Goal: Task Accomplishment & Management: Use online tool/utility

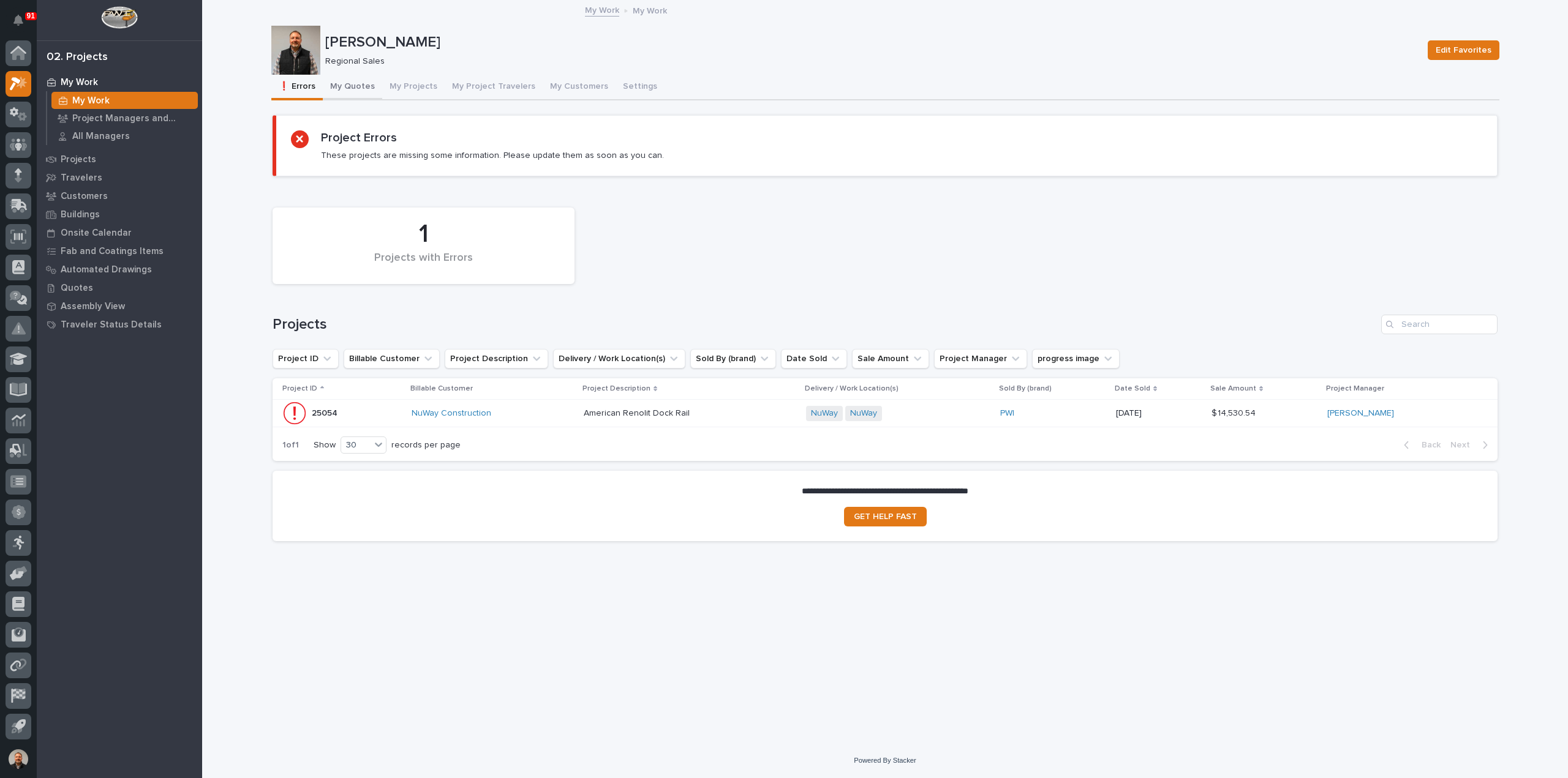
click at [360, 82] on button "My Quotes" at bounding box center [353, 87] width 59 height 26
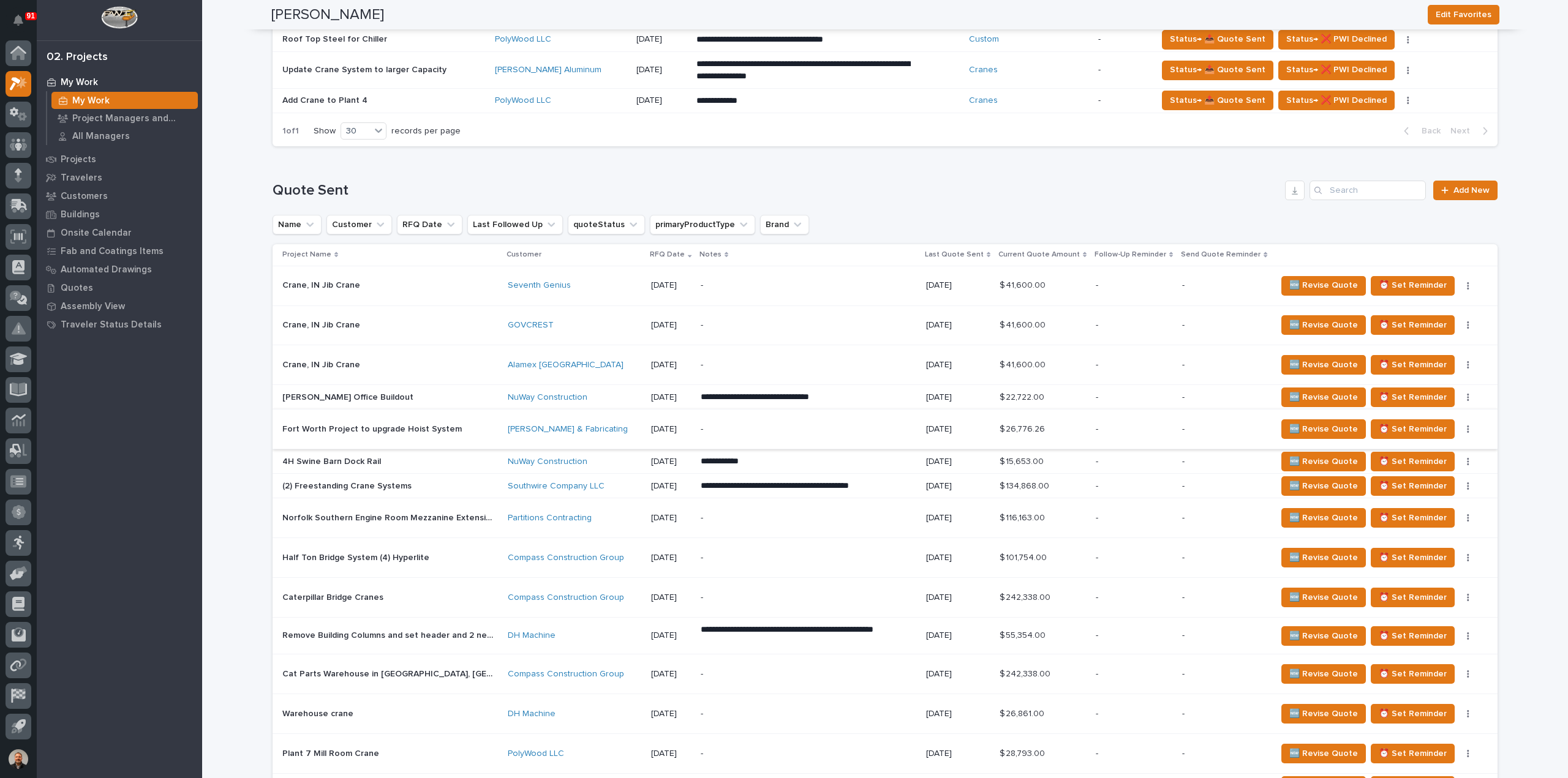
scroll to position [551, 0]
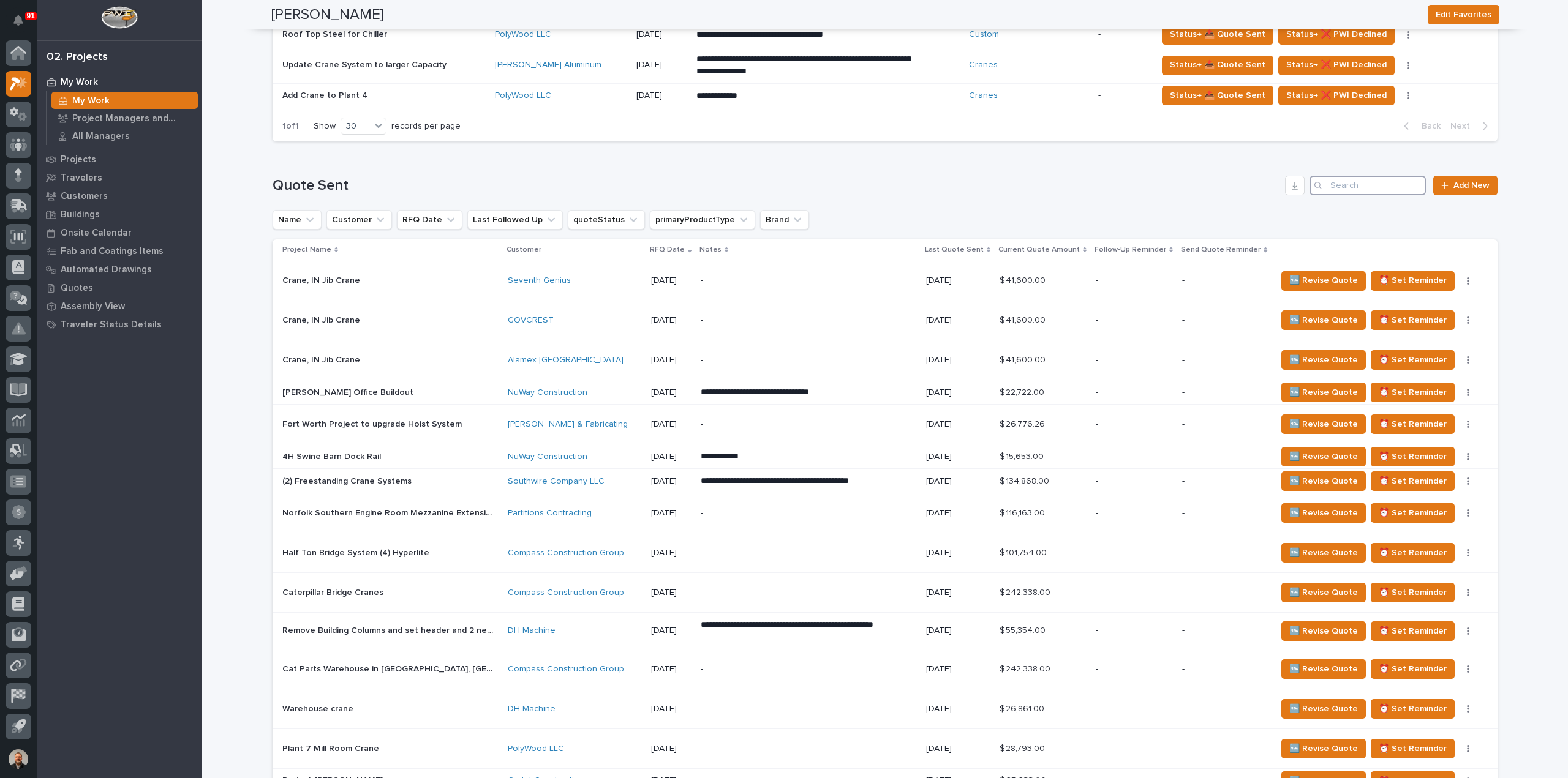
click at [1353, 184] on input "Search" at bounding box center [1367, 186] width 116 height 20
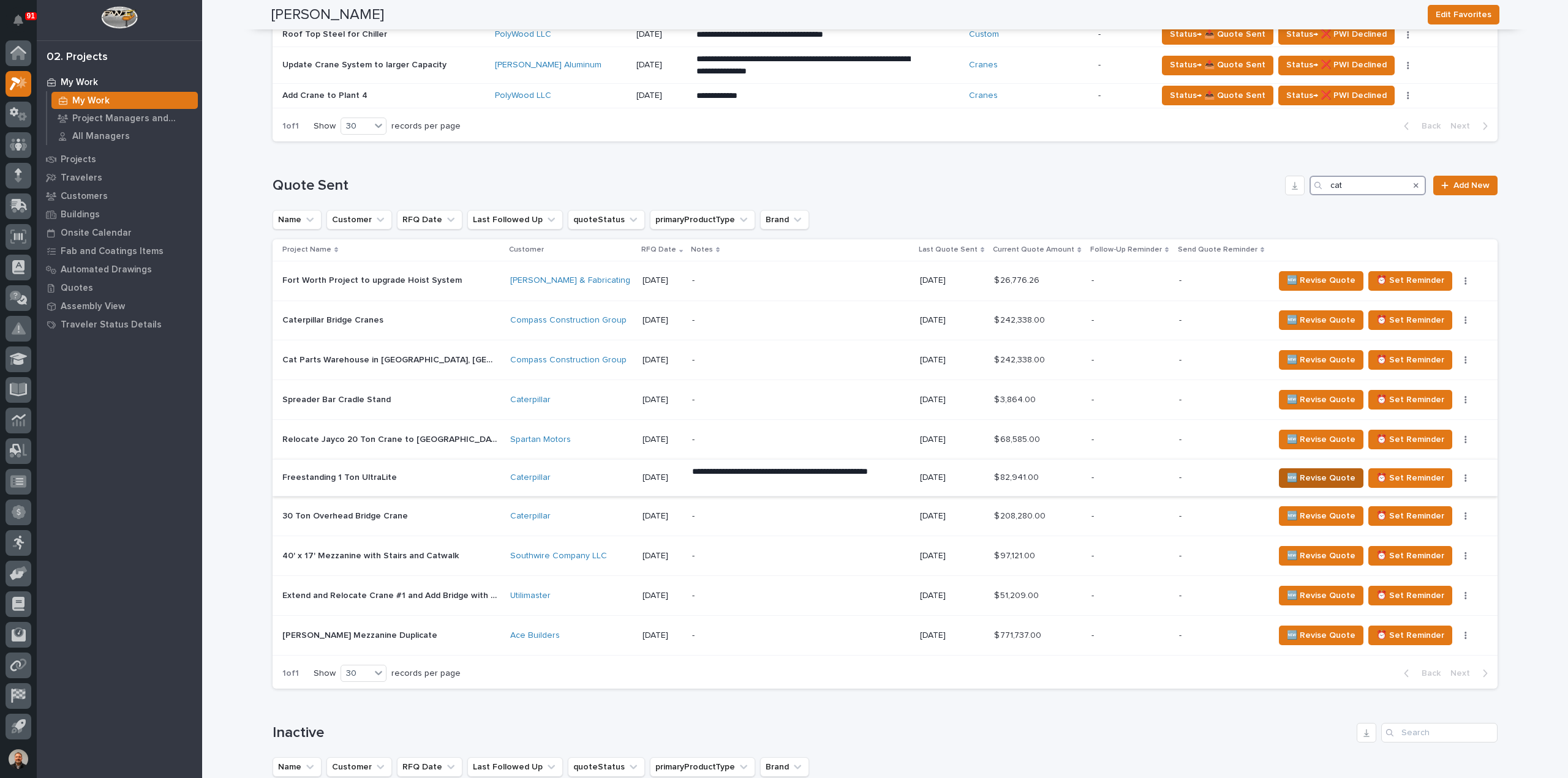
type input "cat"
click at [1315, 473] on span "🆕 Revise Quote" at bounding box center [1320, 478] width 68 height 15
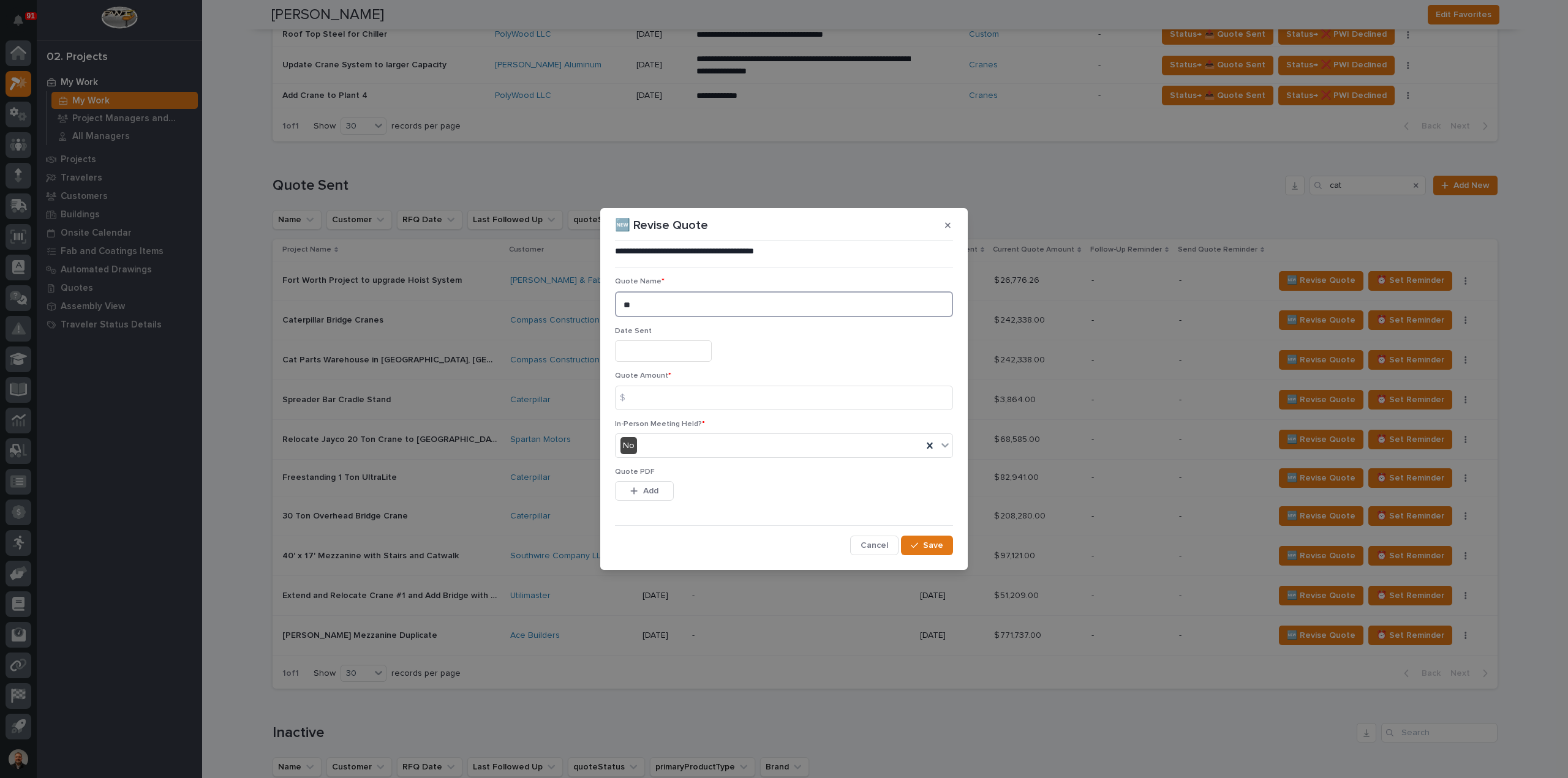
click at [636, 307] on textarea "**" at bounding box center [784, 304] width 338 height 26
type textarea "**"
click at [631, 352] on input "text" at bounding box center [664, 351] width 97 height 21
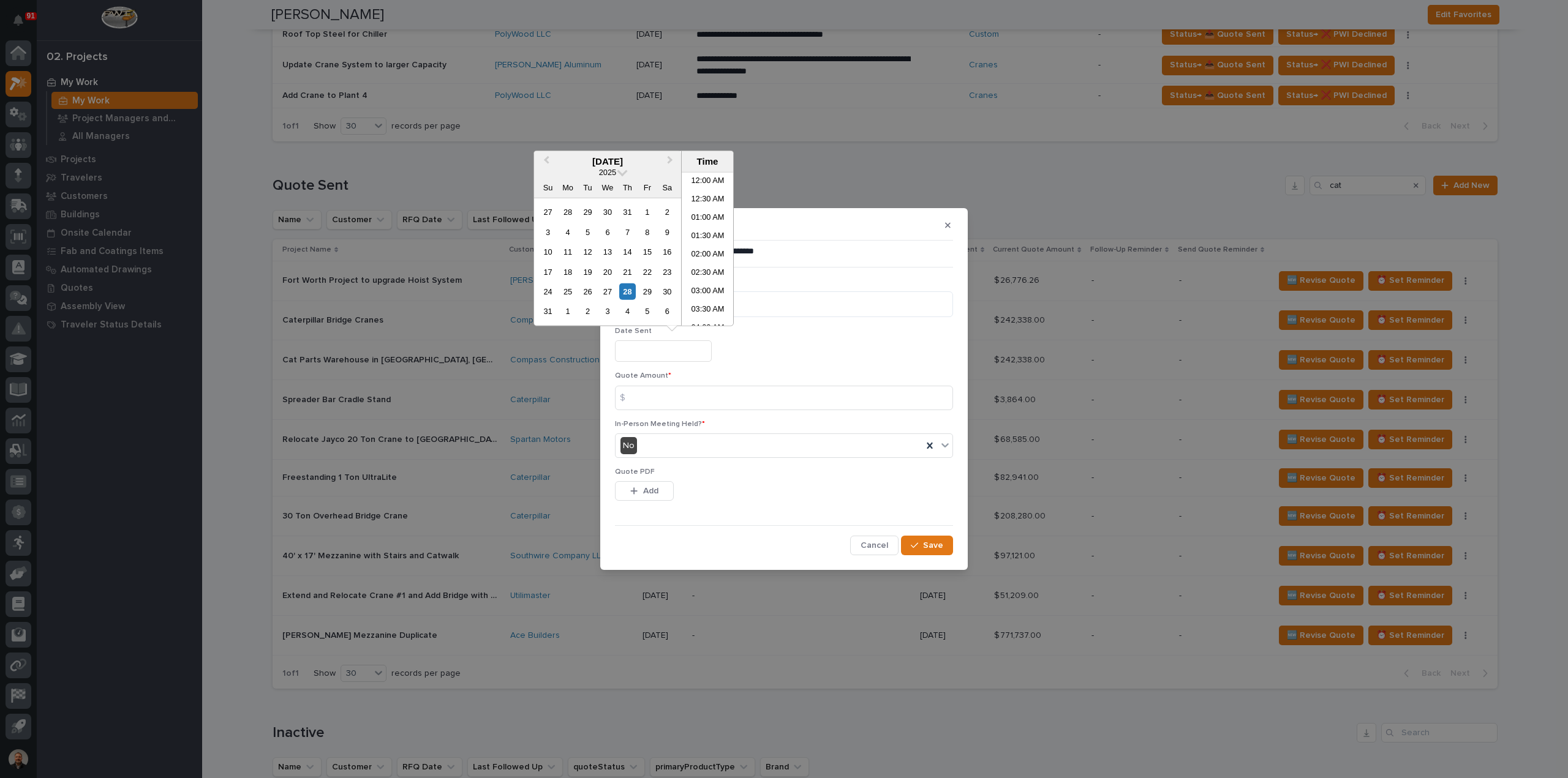
scroll to position [281, 0]
click at [701, 288] on li "10:30 AM" at bounding box center [708, 286] width 52 height 18
type input "**********"
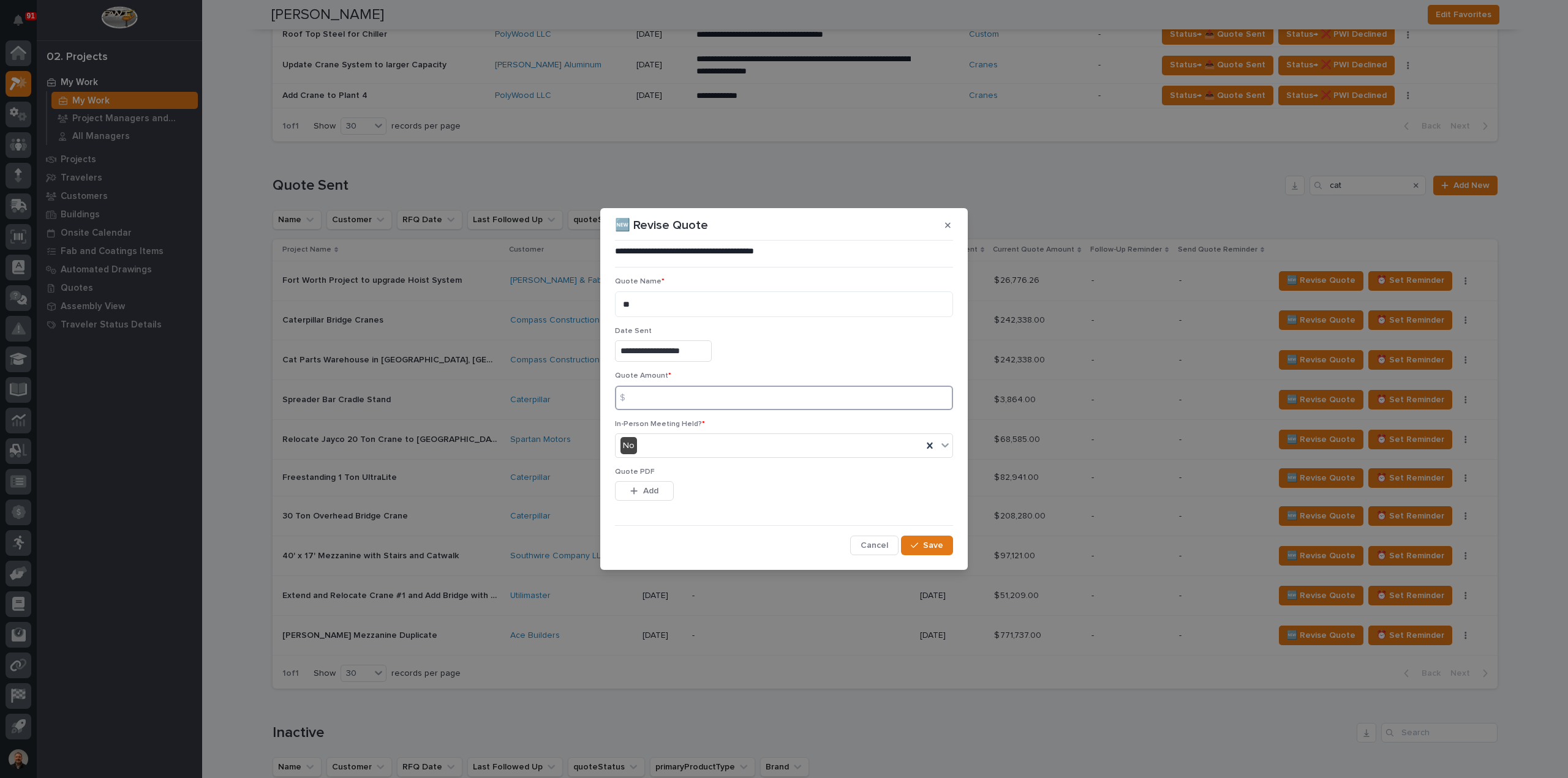
click at [640, 399] on input at bounding box center [784, 397] width 338 height 25
click at [650, 394] on input at bounding box center [784, 397] width 338 height 25
type input "82941"
click at [648, 490] on span "Add" at bounding box center [651, 491] width 15 height 11
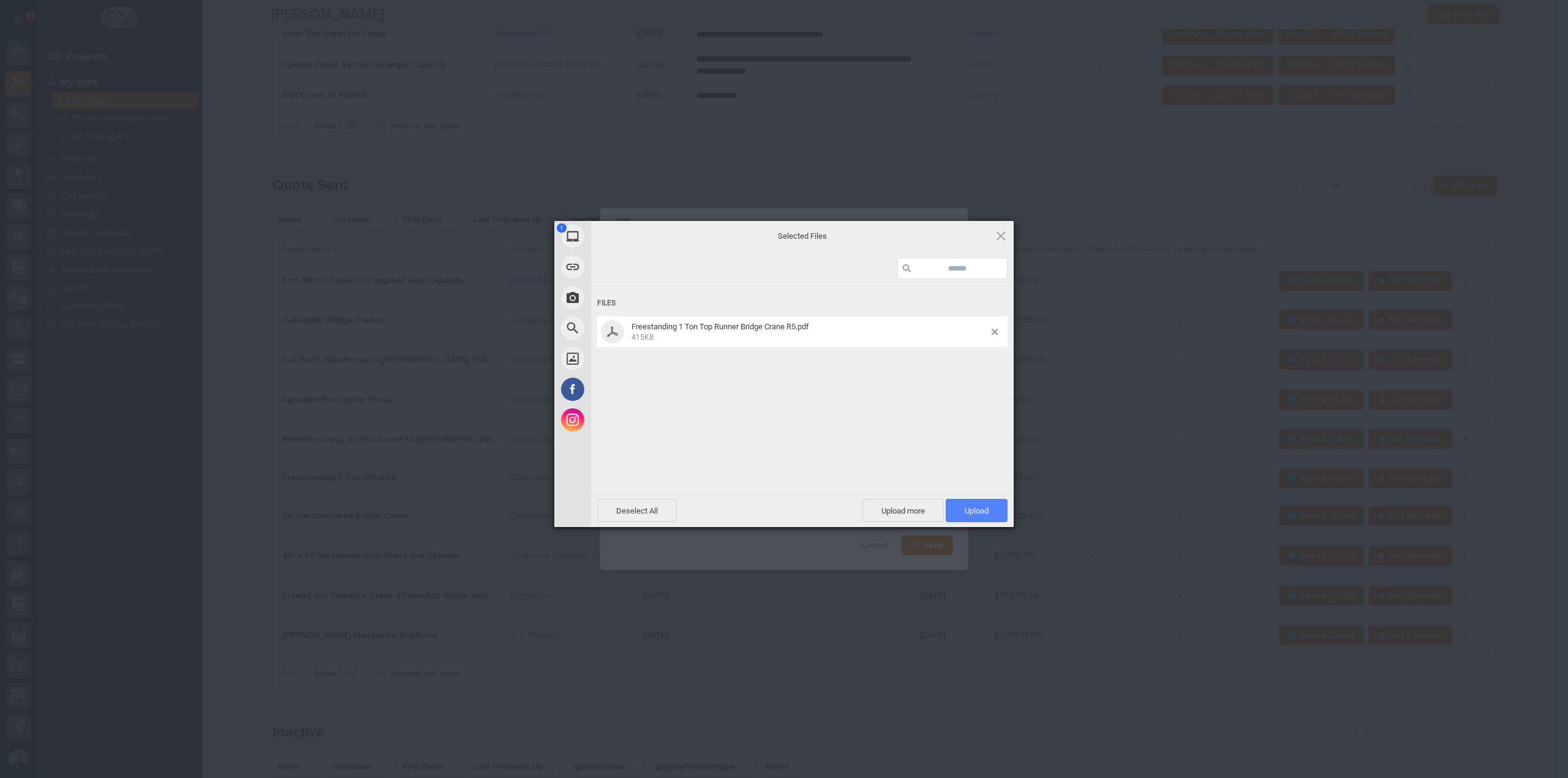
click at [979, 511] on span "Upload 1" at bounding box center [977, 511] width 24 height 9
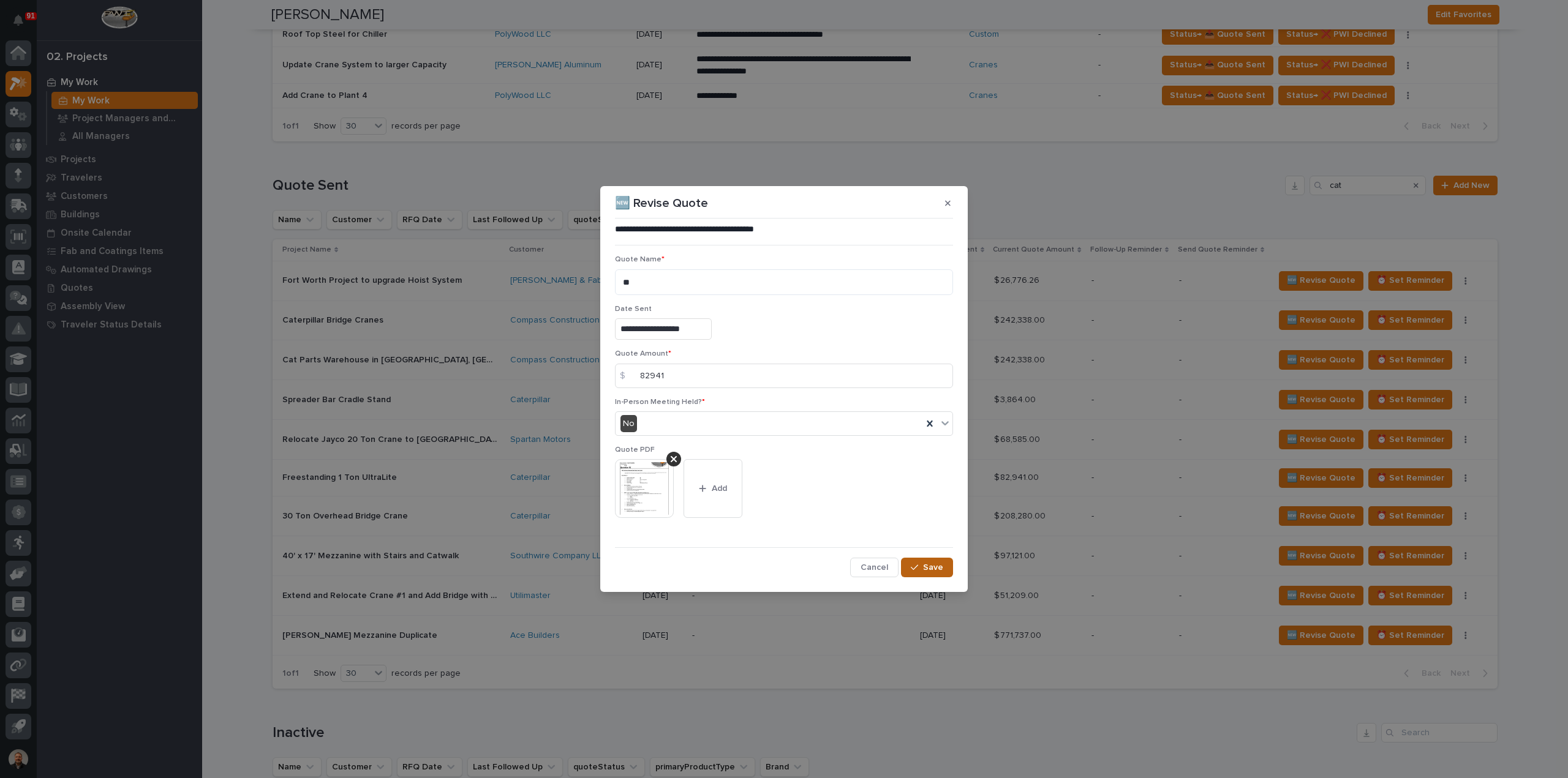
click at [928, 566] on span "Save" at bounding box center [933, 568] width 20 height 11
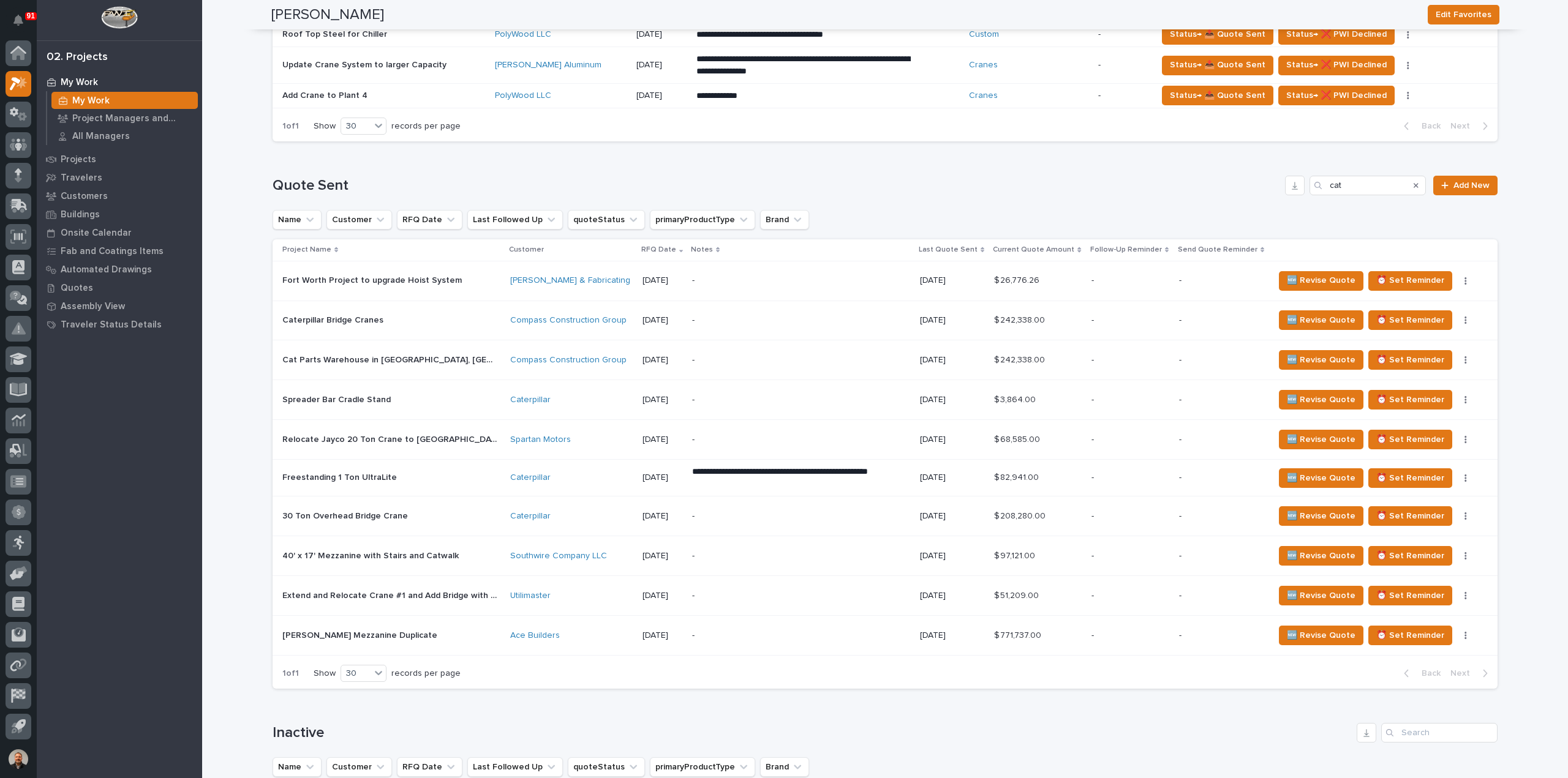
click at [298, 472] on p "Freestanding 1 Ton UltraLite" at bounding box center [341, 476] width 117 height 13
